Goal: Navigation & Orientation: Find specific page/section

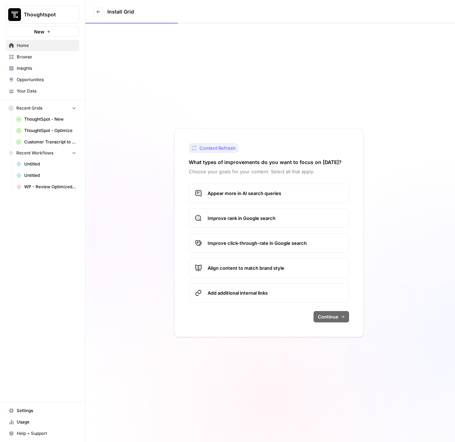
click at [49, 119] on span "ThoughtSpot - New" at bounding box center [50, 119] width 52 height 6
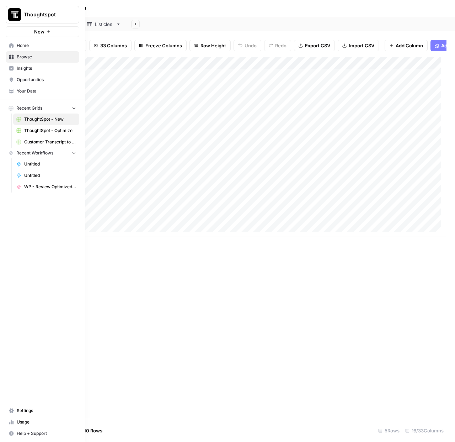
click at [53, 130] on span "ThoughtSpot - Optimize" at bounding box center [50, 130] width 52 height 6
click at [29, 59] on span "Browse" at bounding box center [46, 57] width 59 height 6
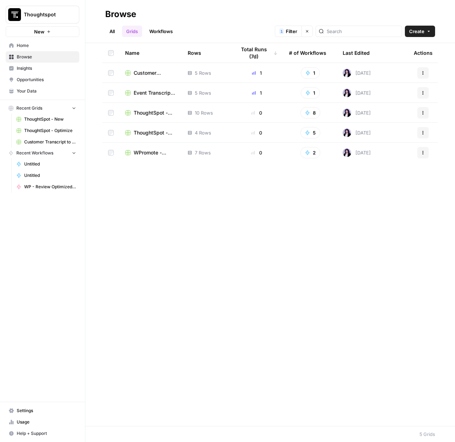
click at [145, 144] on td "WPromote - Optimize" at bounding box center [150, 153] width 63 height 20
click at [145, 155] on span "WPromote - Optimize" at bounding box center [155, 152] width 43 height 7
